Goal: Information Seeking & Learning: Learn about a topic

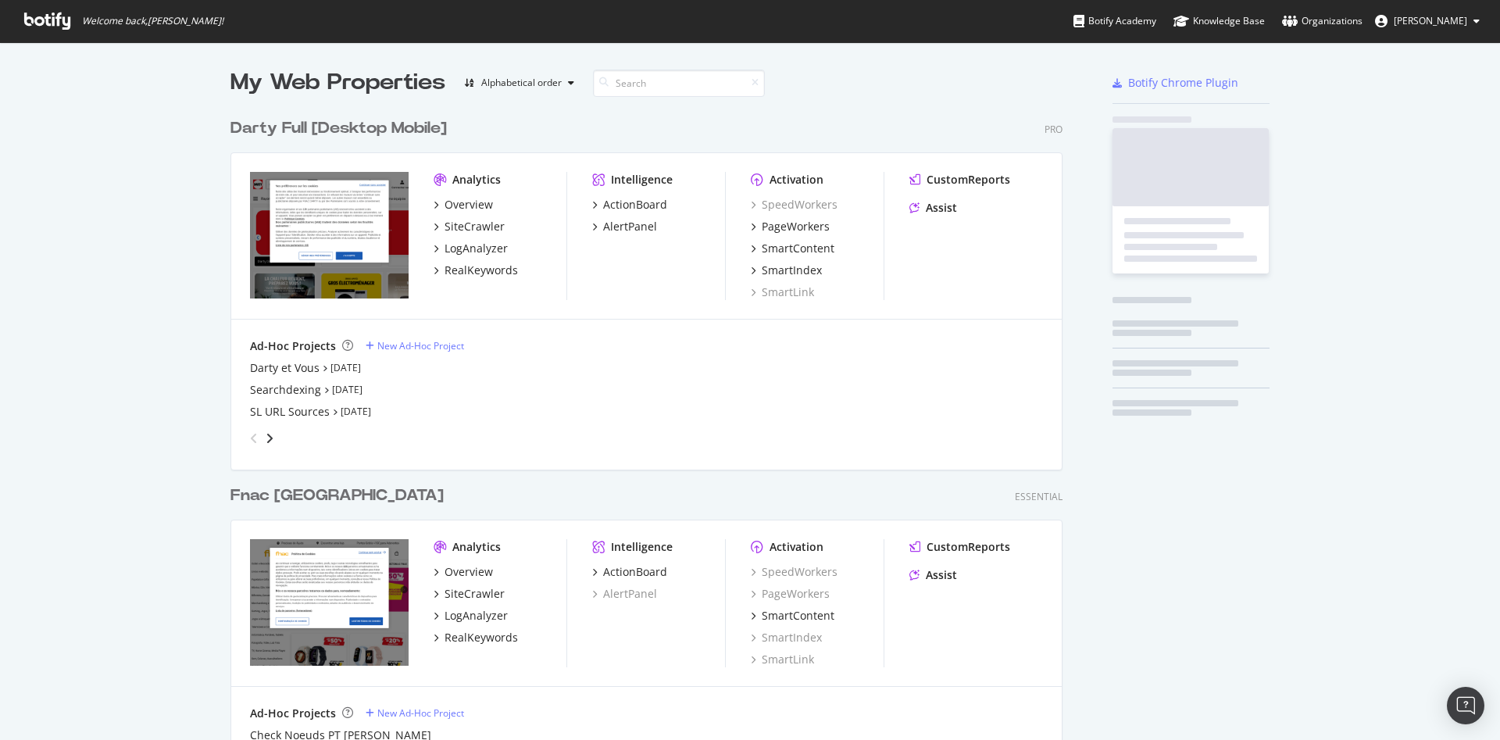
scroll to position [726, 1473]
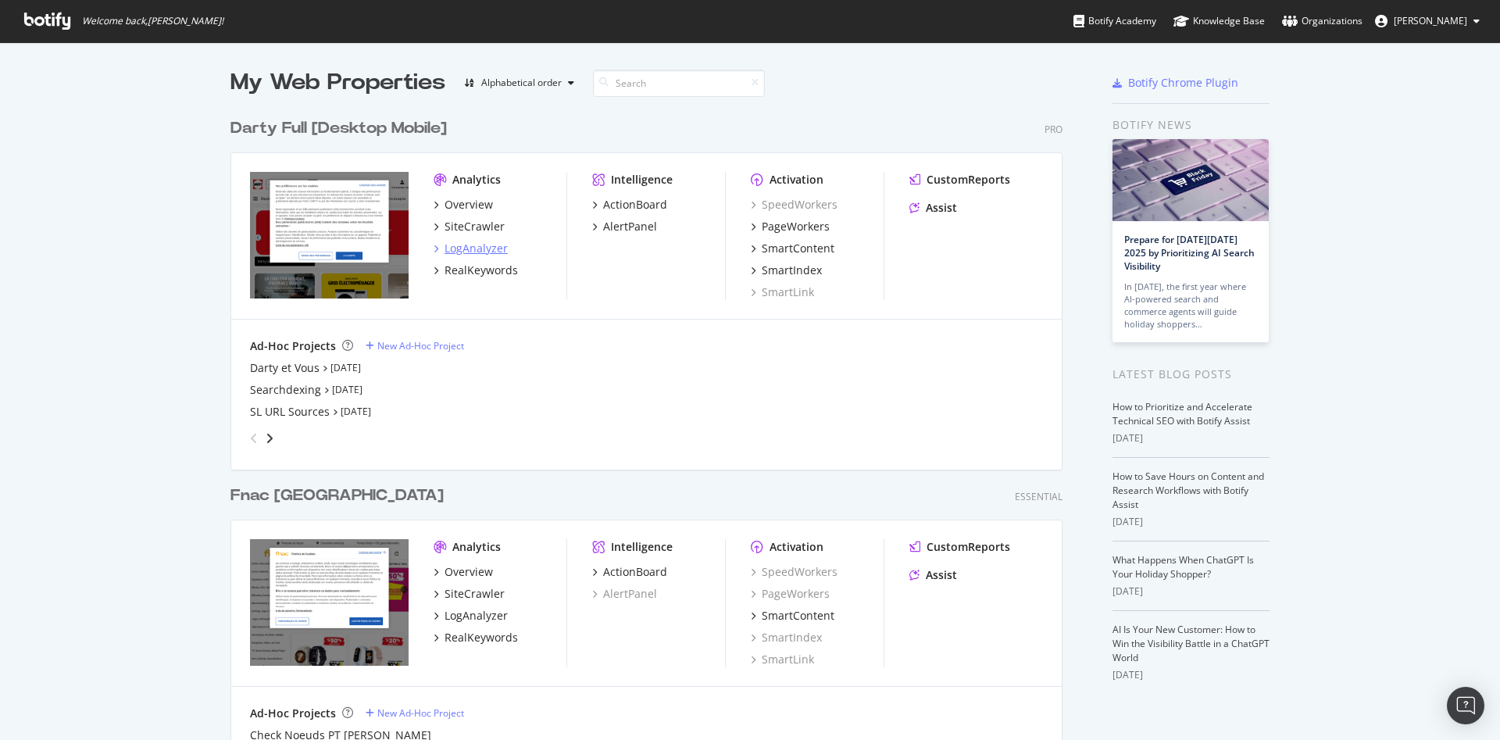
click at [466, 249] on div "LogAnalyzer" at bounding box center [475, 249] width 63 height 16
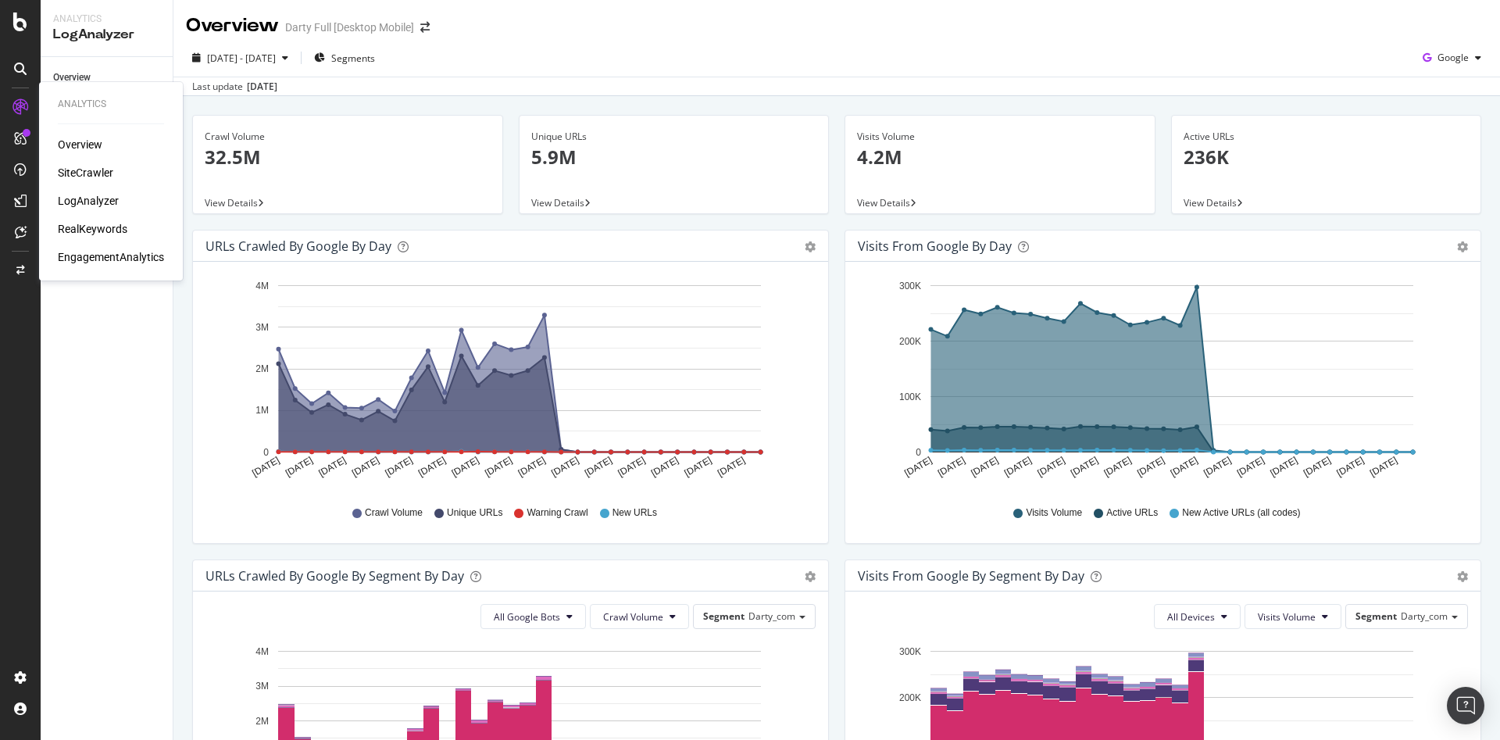
click at [90, 198] on div "LogAnalyzer" at bounding box center [88, 201] width 61 height 16
